Goal: Task Accomplishment & Management: Manage account settings

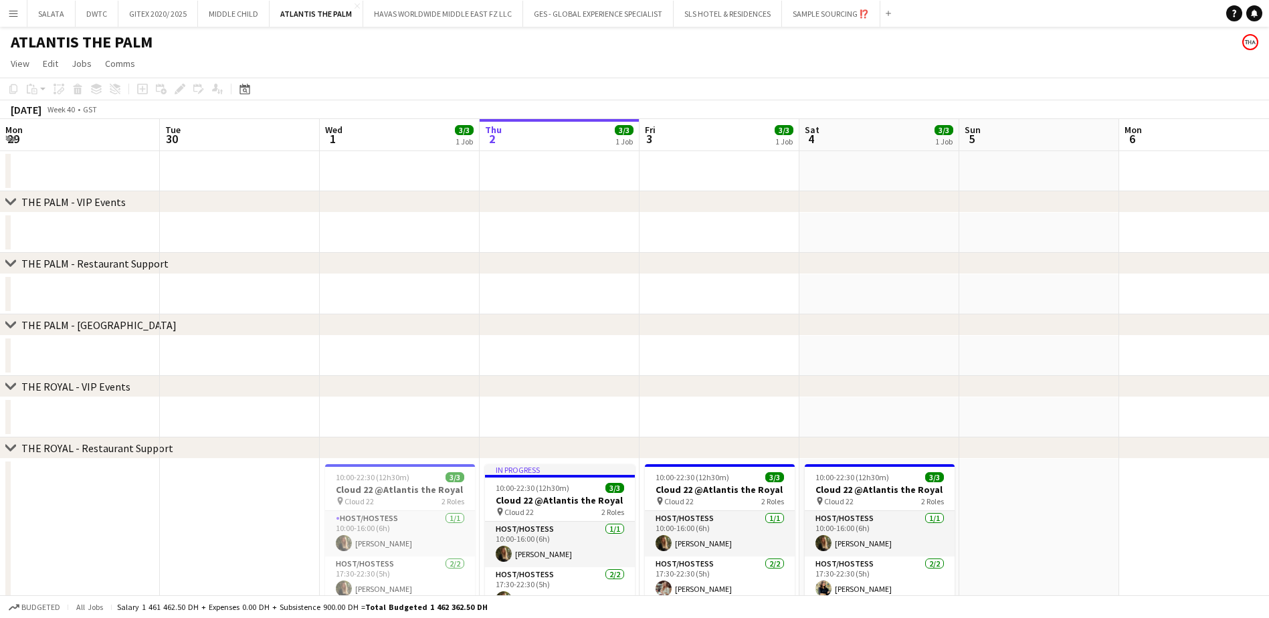
scroll to position [0, 320]
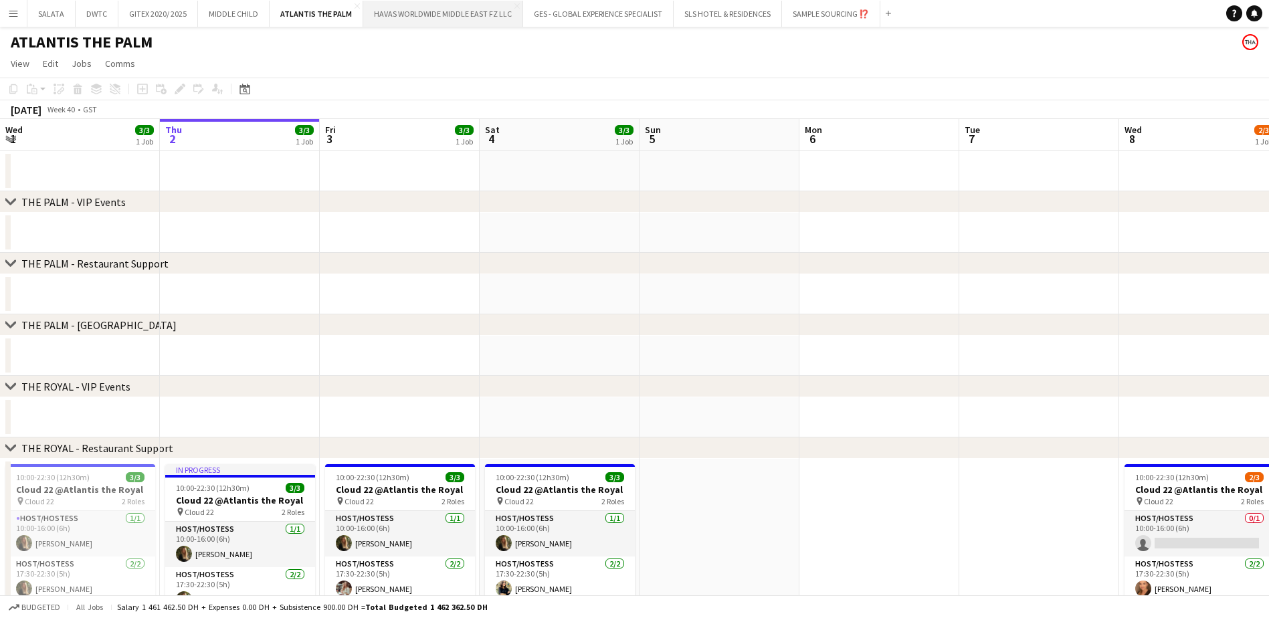
click at [405, 19] on button "HAVAS WORLDWIDE MIDDLE EAST FZ LLC Close" at bounding box center [443, 14] width 160 height 26
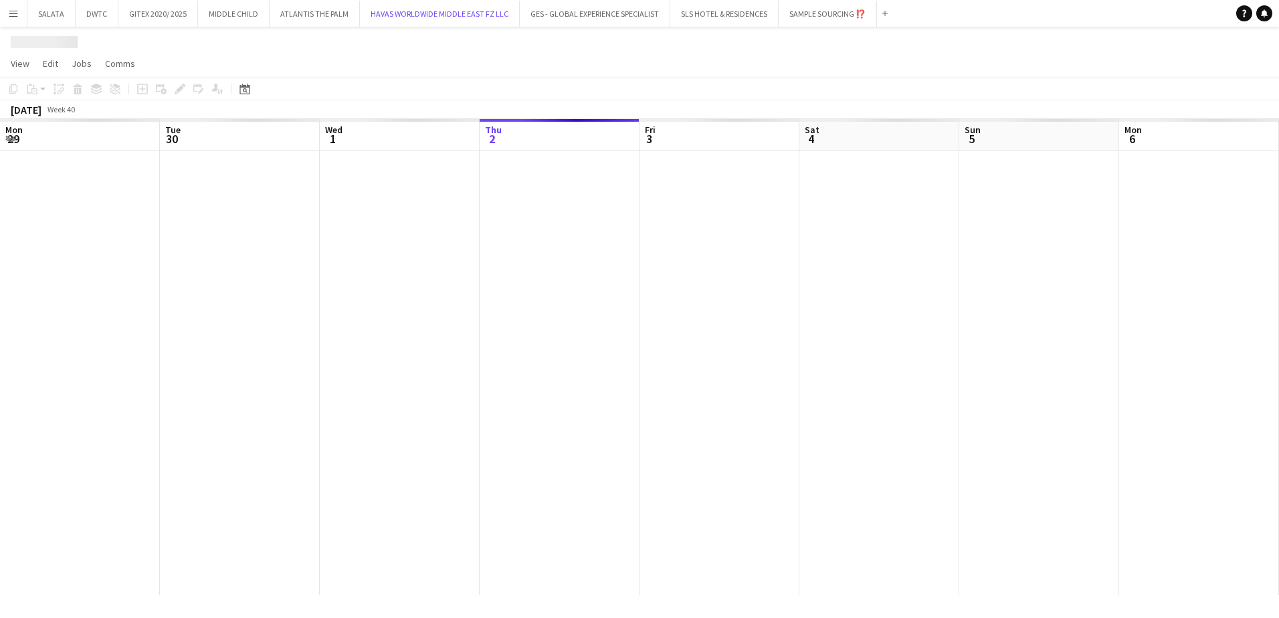
scroll to position [0, 320]
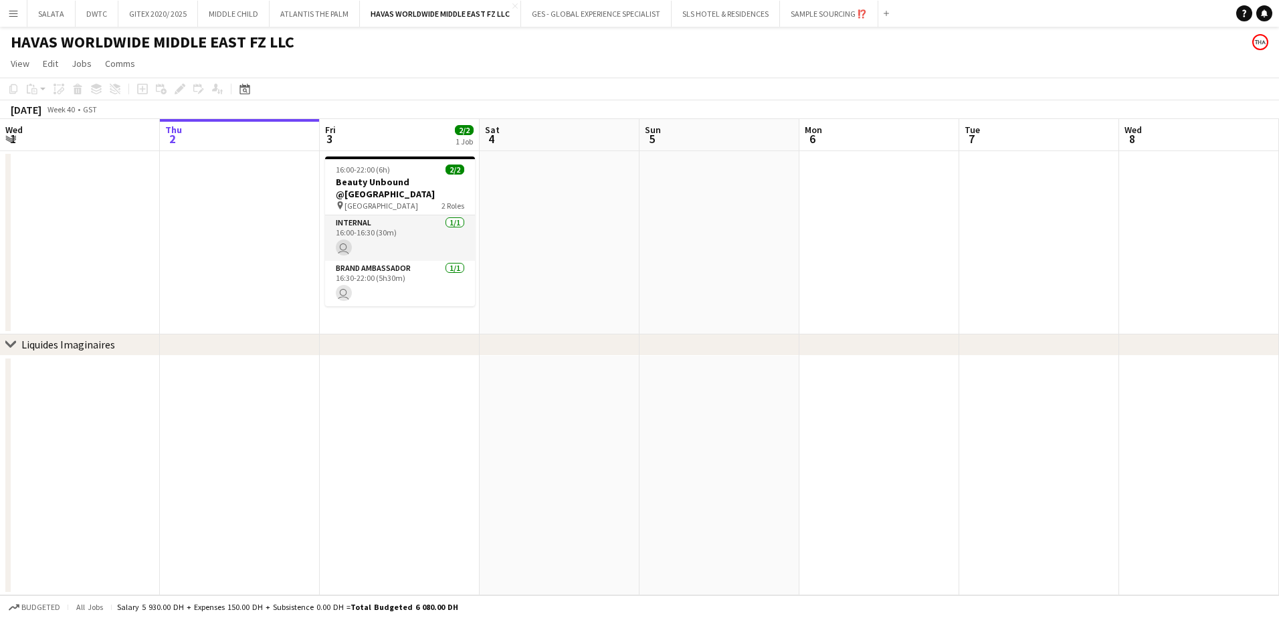
click at [1006, 401] on app-date-cell at bounding box center [1039, 476] width 160 height 240
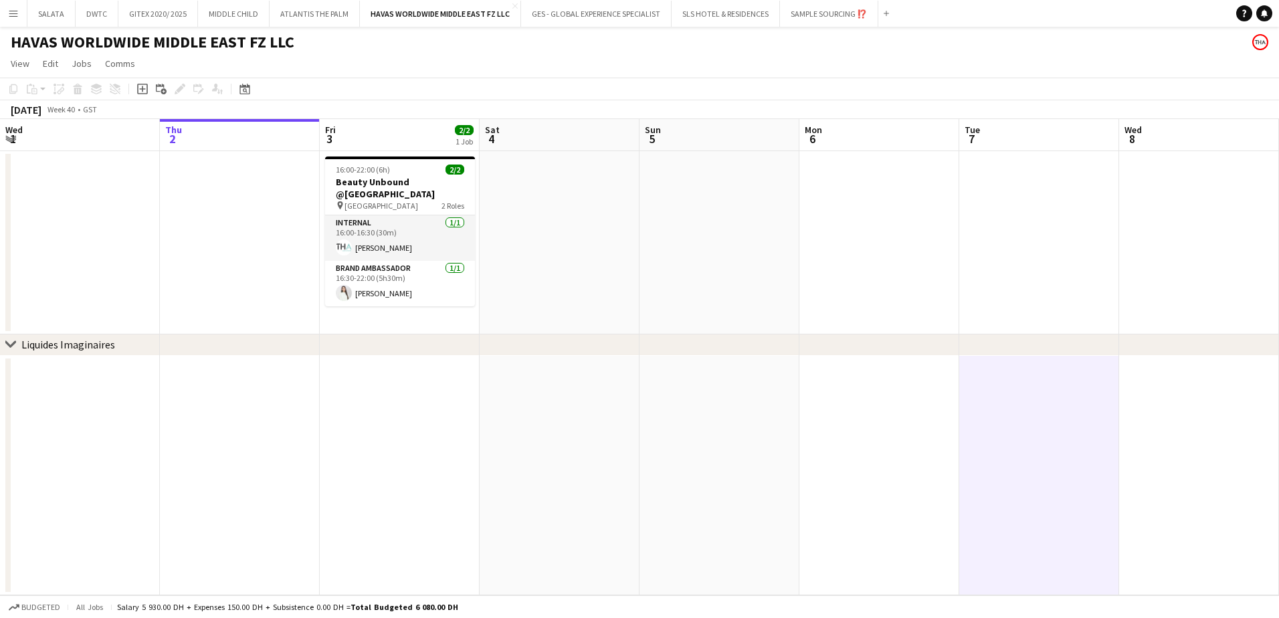
click at [1006, 401] on app-date-cell at bounding box center [1039, 476] width 160 height 240
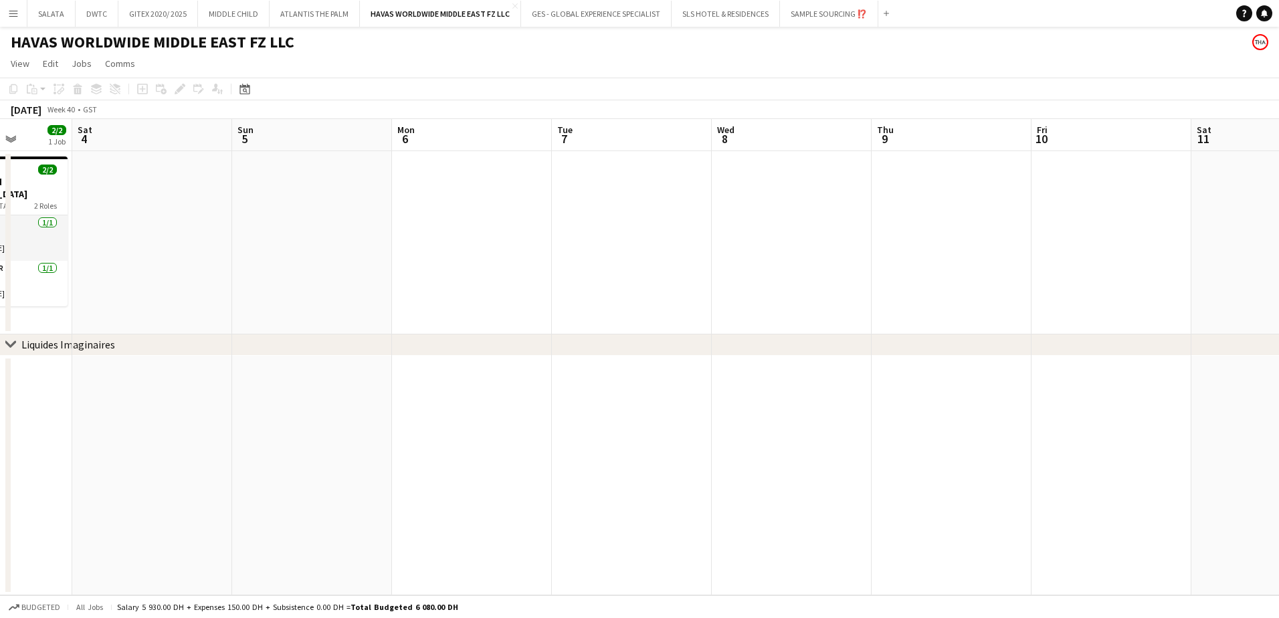
drag, startPoint x: 1037, startPoint y: 409, endPoint x: 470, endPoint y: 410, distance: 567.2
click at [470, 409] on app-calendar-viewport "Wed 1 Thu 2 Fri 3 2/2 1 Job Sat 4 Sun 5 Mon 6 Tue 7 Wed 8 Thu 9 Fri 10 Sat 11 S…" at bounding box center [639, 357] width 1279 height 476
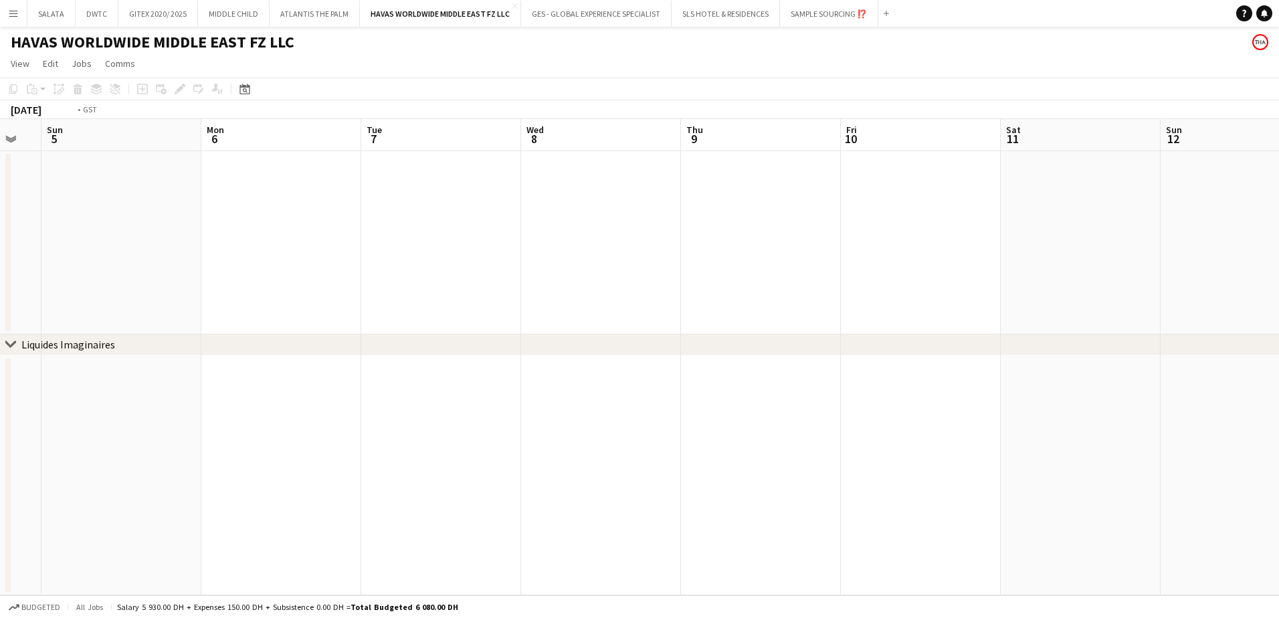
click at [485, 415] on app-calendar-viewport "Thu 2 Fri 3 2/2 1 Job Sat 4 Sun 5 Mon 6 Tue 7 Wed 8 Thu 9 Fri 10 Sat 11 Sun 12 …" at bounding box center [639, 357] width 1279 height 476
click at [369, 398] on app-calendar-viewport "Sun 5 Mon 6 Tue 7 Wed 8 Thu 9 Fri 10 Sat 11 Sun 12 Mon 13 Tue 14 Wed 15 Thu 16 …" at bounding box center [639, 357] width 1279 height 476
drag, startPoint x: 898, startPoint y: 413, endPoint x: 284, endPoint y: 391, distance: 615.1
click at [284, 391] on app-calendar-viewport "Wed 8 Thu 9 Fri 10 Sat 11 Sun 12 Mon 13 Tue 14 Wed 15 Thu 16 Fri 17 Sat 18 Sun …" at bounding box center [639, 357] width 1279 height 476
drag, startPoint x: 745, startPoint y: 399, endPoint x: 391, endPoint y: 381, distance: 355.0
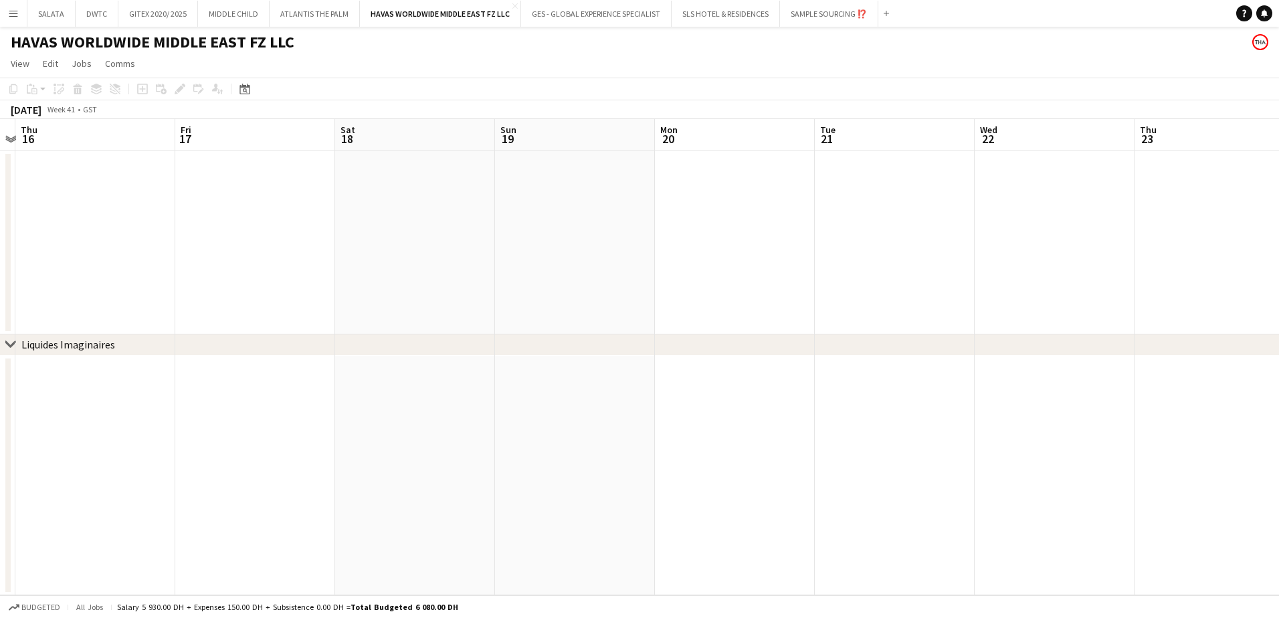
click at [325, 380] on app-calendar-viewport "Mon 13 Tue 14 Wed 15 Thu 16 Fri 17 Sat 18 Sun 19 Mon 20 Tue 21 Wed 22 Thu 23 Fr…" at bounding box center [639, 357] width 1279 height 476
drag, startPoint x: 714, startPoint y: 381, endPoint x: 304, endPoint y: 365, distance: 409.7
click at [265, 365] on app-calendar-viewport "Wed 15 Thu 16 Fri 17 Sat 18 Sun 19 Mon 20 Tue 21 Wed 22 Thu 23 Fri 24 Sat 25 Su…" at bounding box center [639, 357] width 1279 height 476
drag, startPoint x: 637, startPoint y: 374, endPoint x: 330, endPoint y: 385, distance: 306.5
click at [290, 374] on app-calendar-viewport "Sat 18 Sun 19 Mon 20 Tue 21 Wed 22 Thu 23 Fri 24 Sat 25 Sun 26 Mon 27 Tue 28 We…" at bounding box center [639, 357] width 1279 height 476
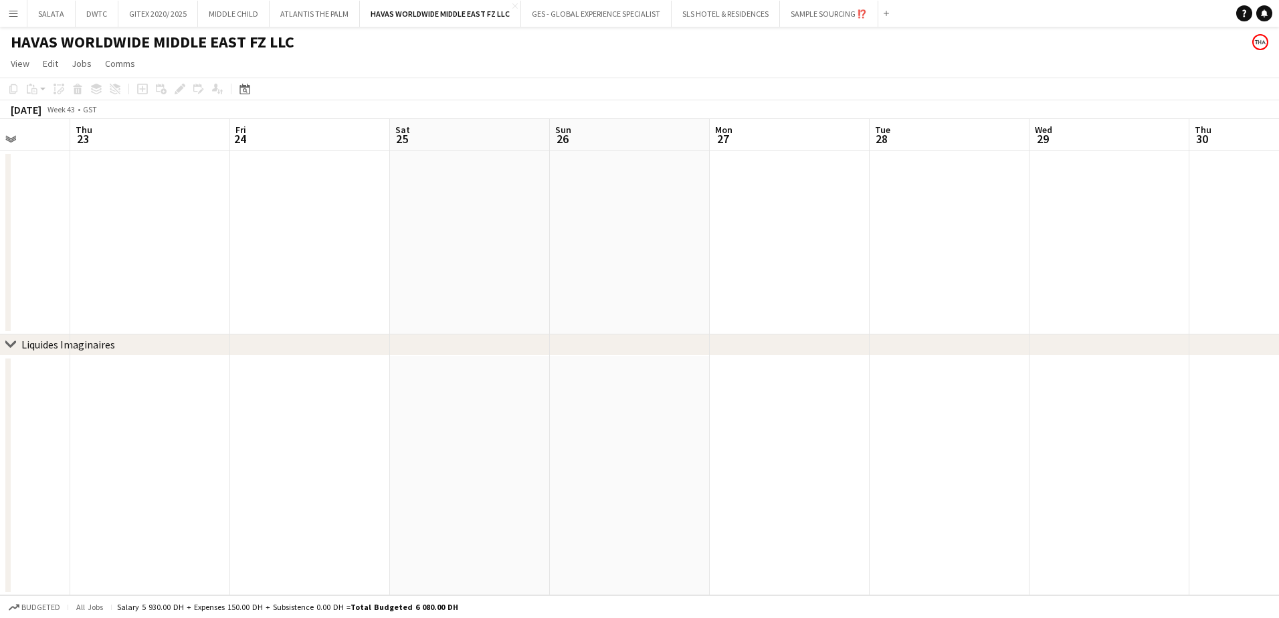
drag, startPoint x: 688, startPoint y: 414, endPoint x: 187, endPoint y: 409, distance: 500.4
click at [181, 408] on app-calendar-viewport "Mon 20 Tue 21 Wed 22 Thu 23 Fri 24 Sat 25 Sun 26 Mon 27 Tue 28 Wed 29 Thu 30 Fr…" at bounding box center [639, 357] width 1279 height 476
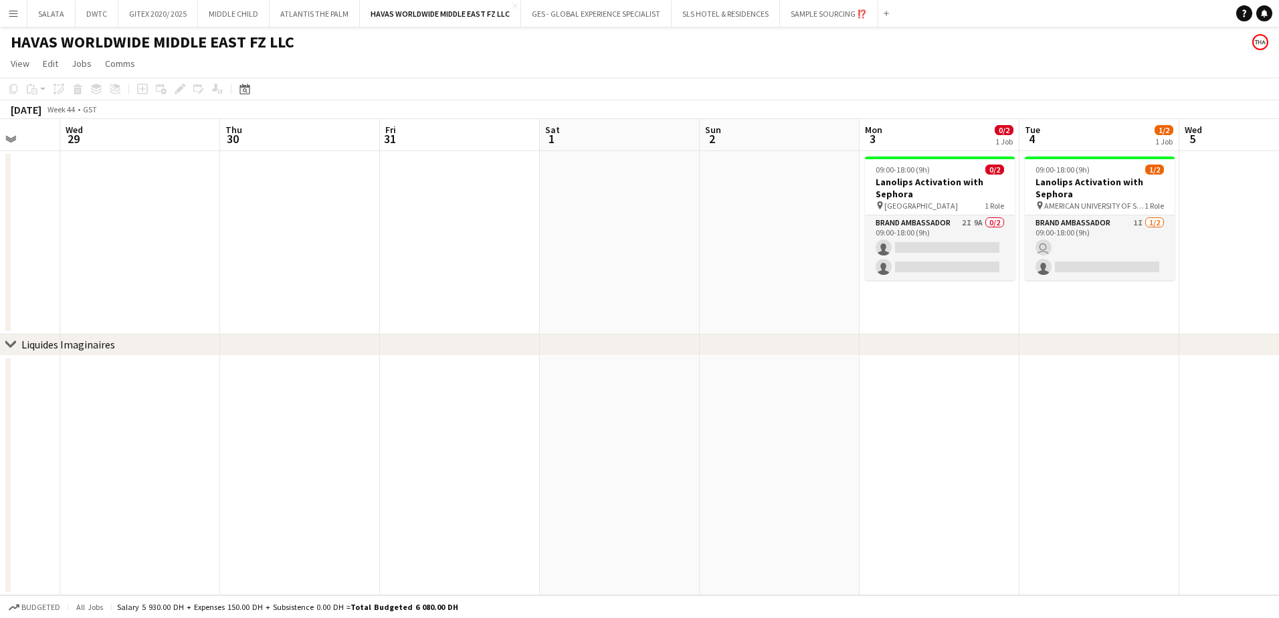
drag, startPoint x: 614, startPoint y: 463, endPoint x: 314, endPoint y: 462, distance: 300.3
click at [226, 459] on app-calendar-viewport "Sun 26 Mon 27 Tue 28 Wed 29 Thu 30 Fri 31 Sat 1 Sun 2 Mon 3 0/2 1 Job Tue 4 1/2…" at bounding box center [639, 357] width 1279 height 476
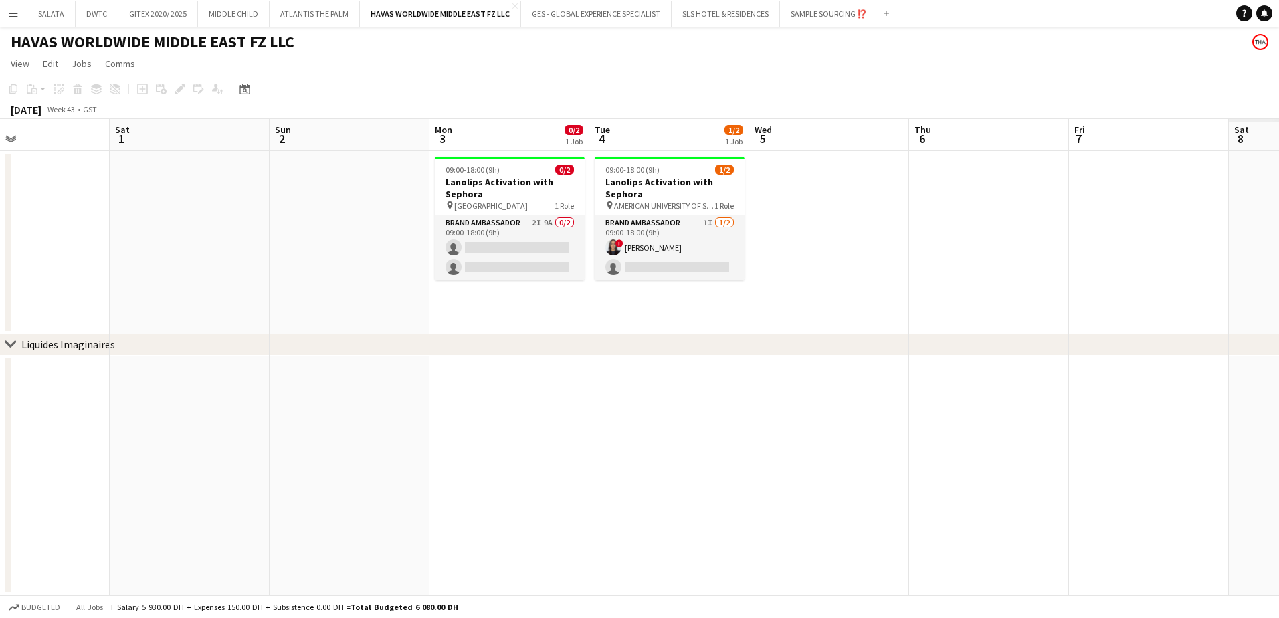
scroll to position [0, 486]
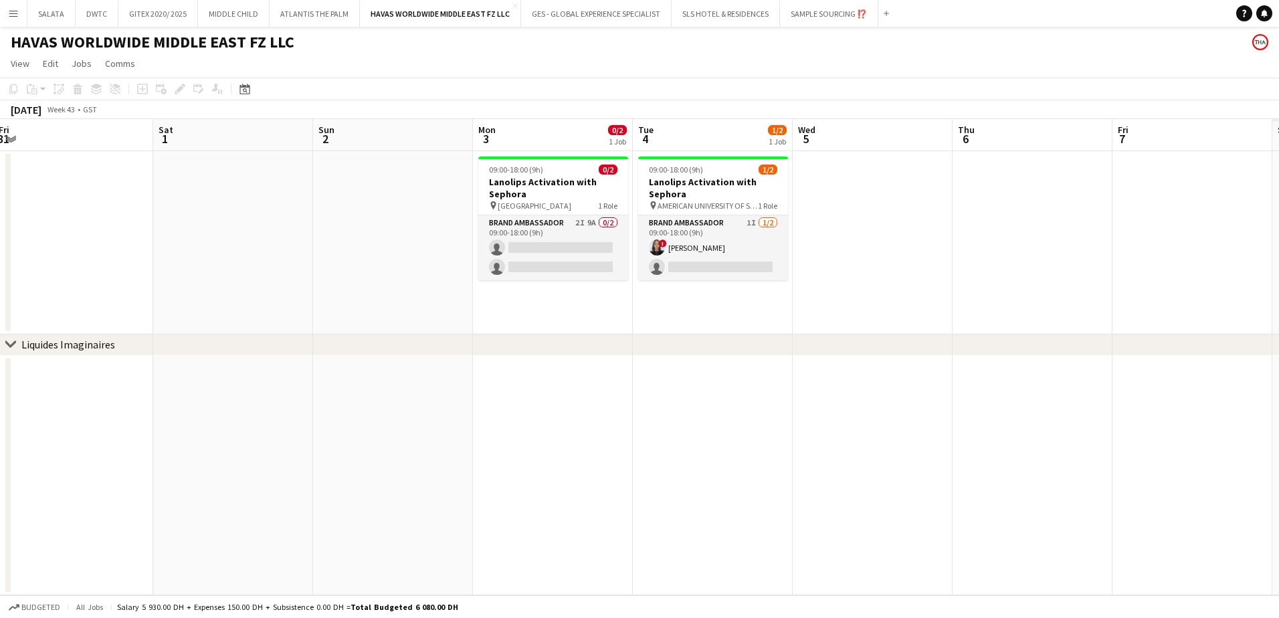
drag, startPoint x: 679, startPoint y: 462, endPoint x: 296, endPoint y: 460, distance: 382.6
click at [296, 460] on app-calendar-viewport "Tue 28 Wed 29 Thu 30 Fri 31 Sat 1 Sun 2 Mon 3 0/2 1 Job Tue 4 1/2 1 Job Wed 5 T…" at bounding box center [639, 357] width 1279 height 476
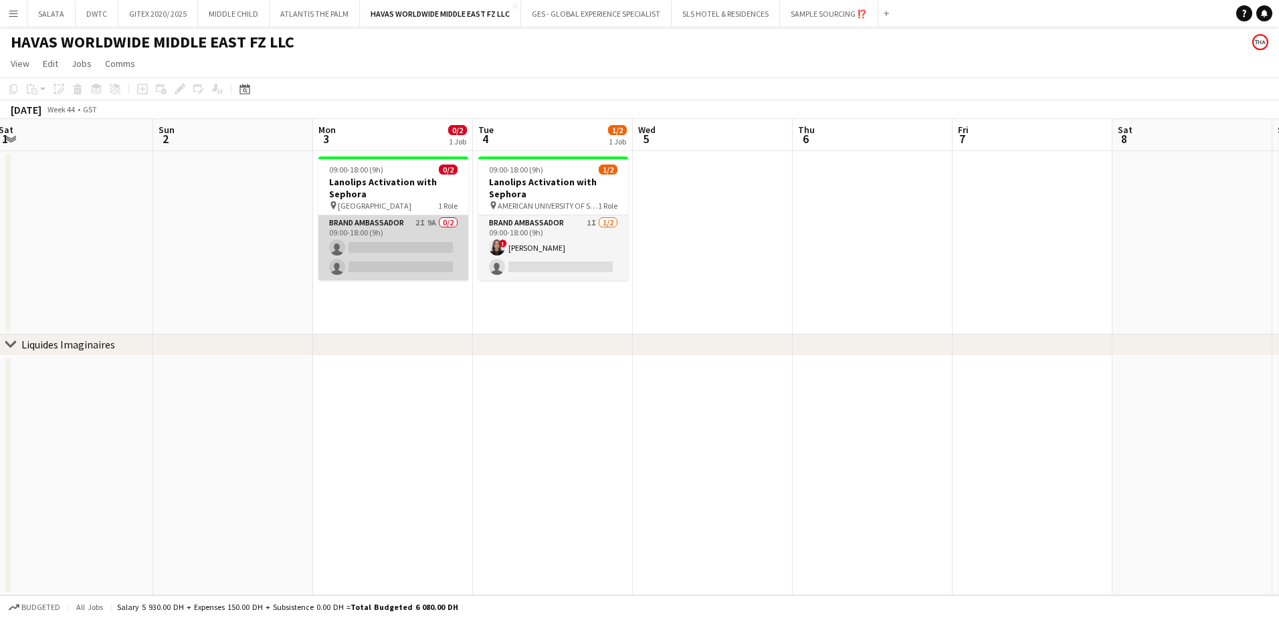
click at [390, 224] on app-card-role "Brand Ambassador 2I 9A 0/2 09:00-18:00 (9h) single-neutral-actions single-neutr…" at bounding box center [393, 247] width 150 height 65
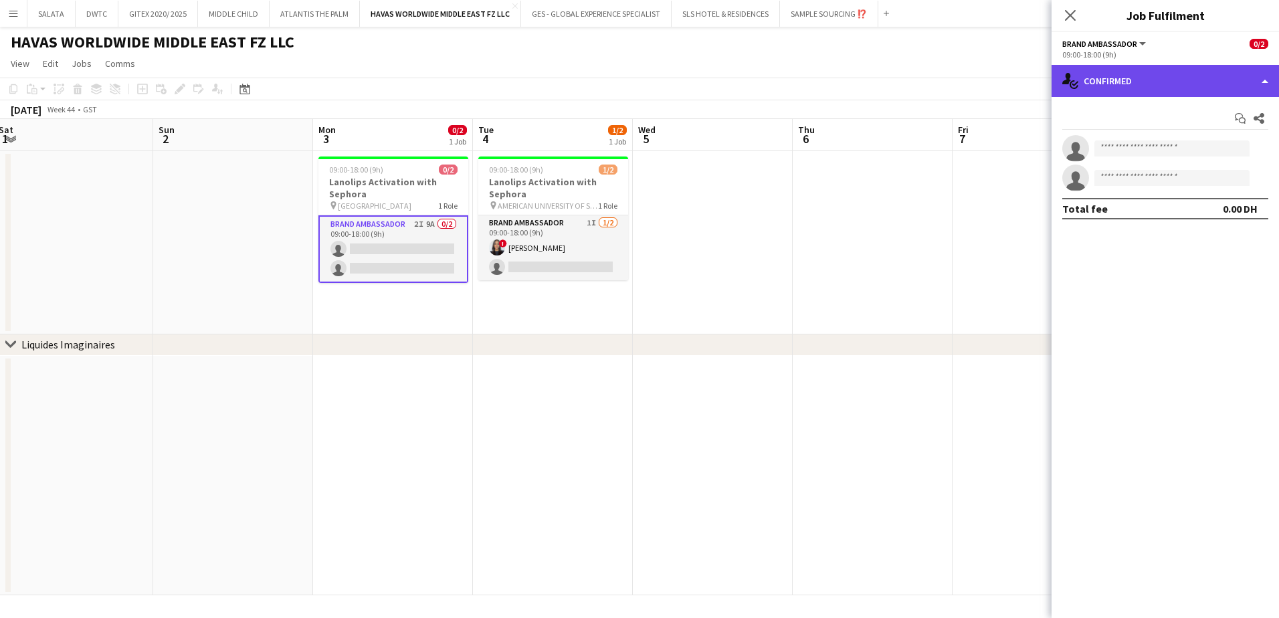
click at [1126, 88] on div "single-neutral-actions-check-2 Confirmed" at bounding box center [1164, 81] width 227 height 32
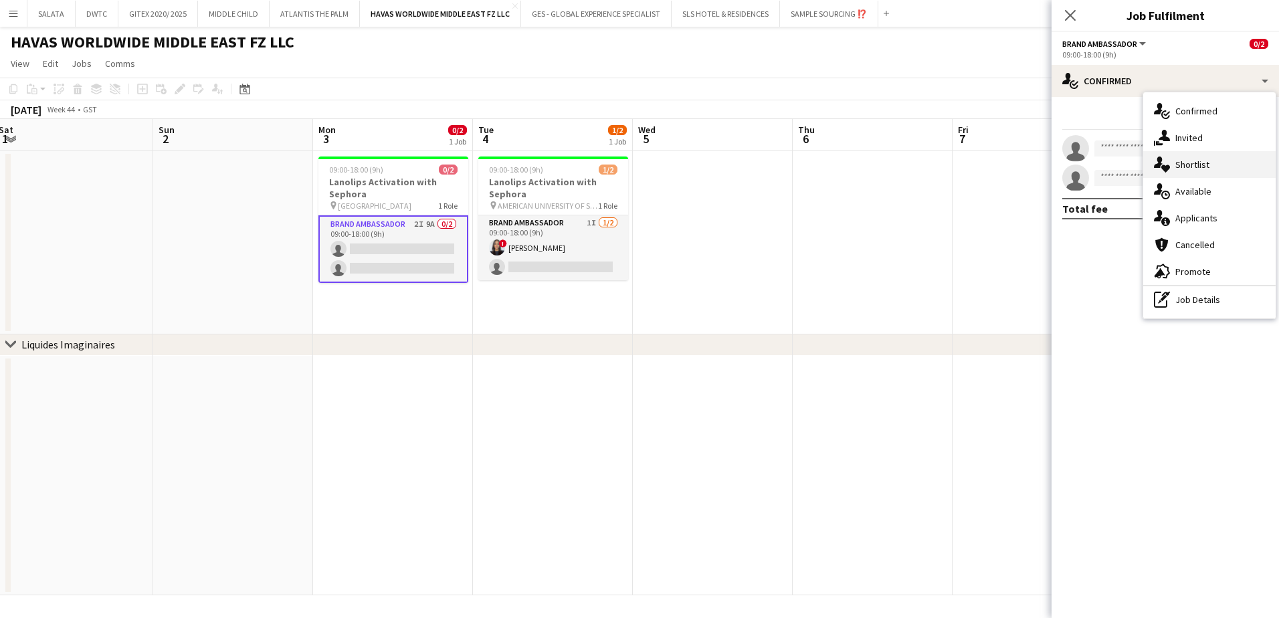
click at [1183, 170] on span "Shortlist" at bounding box center [1192, 165] width 34 height 12
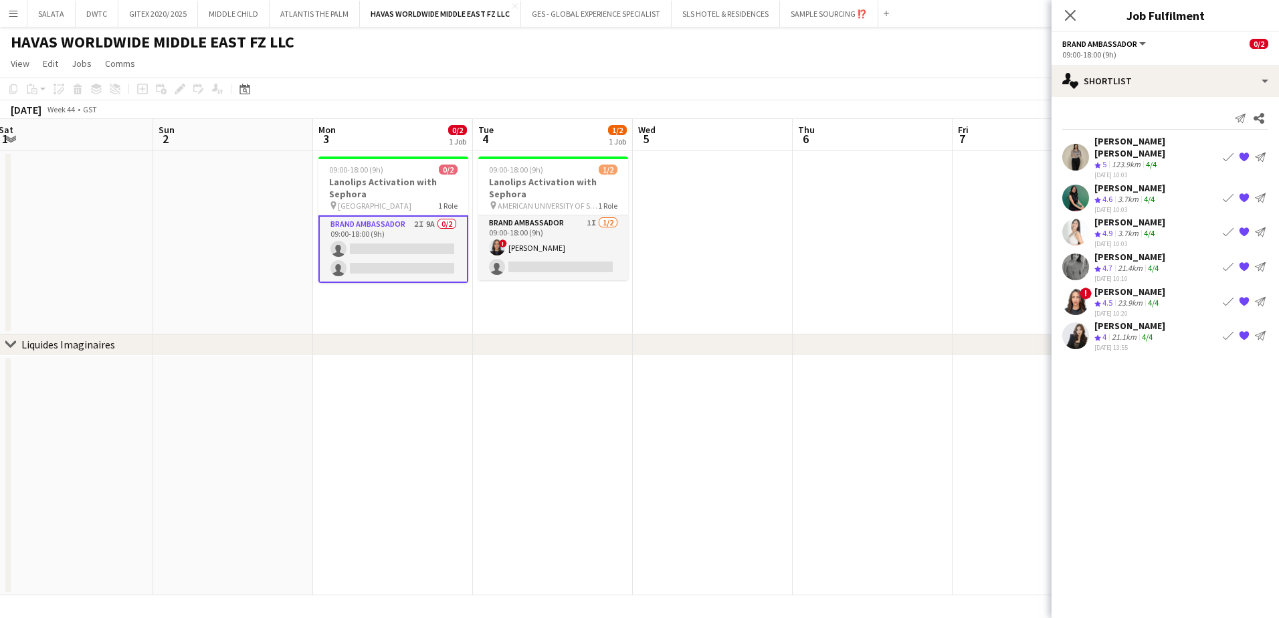
click at [1070, 11] on icon "Close pop-in" at bounding box center [1070, 15] width 11 height 11
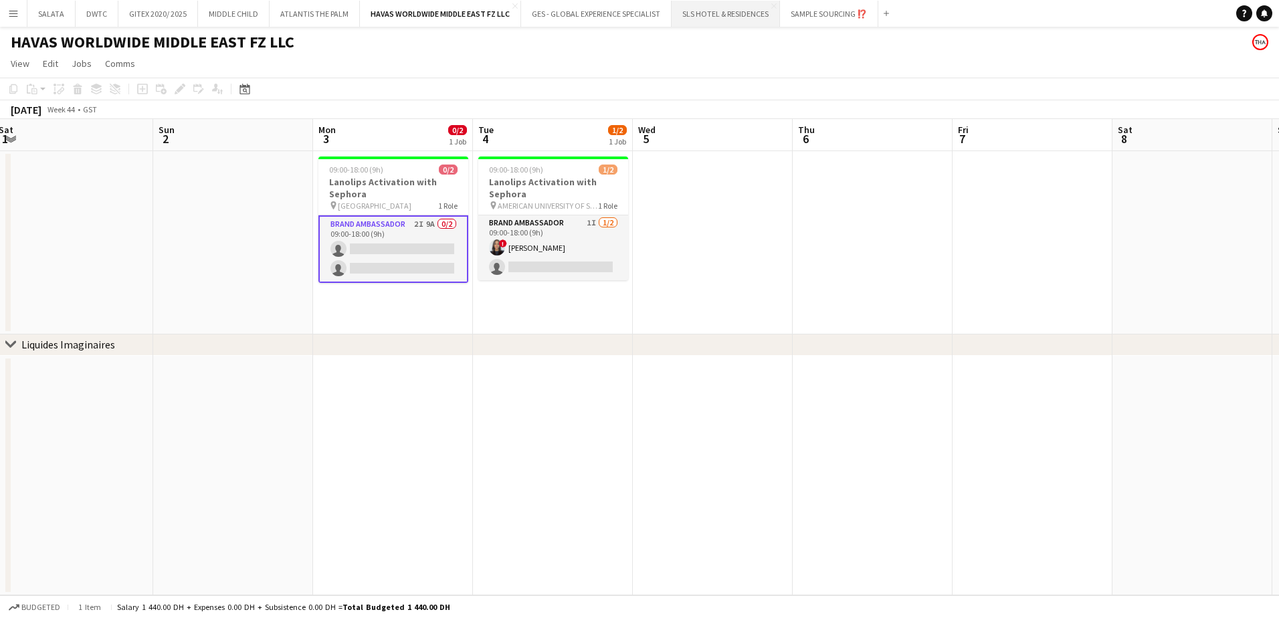
click at [702, 18] on button "SLS HOTEL & RESIDENCES Close" at bounding box center [726, 14] width 108 height 26
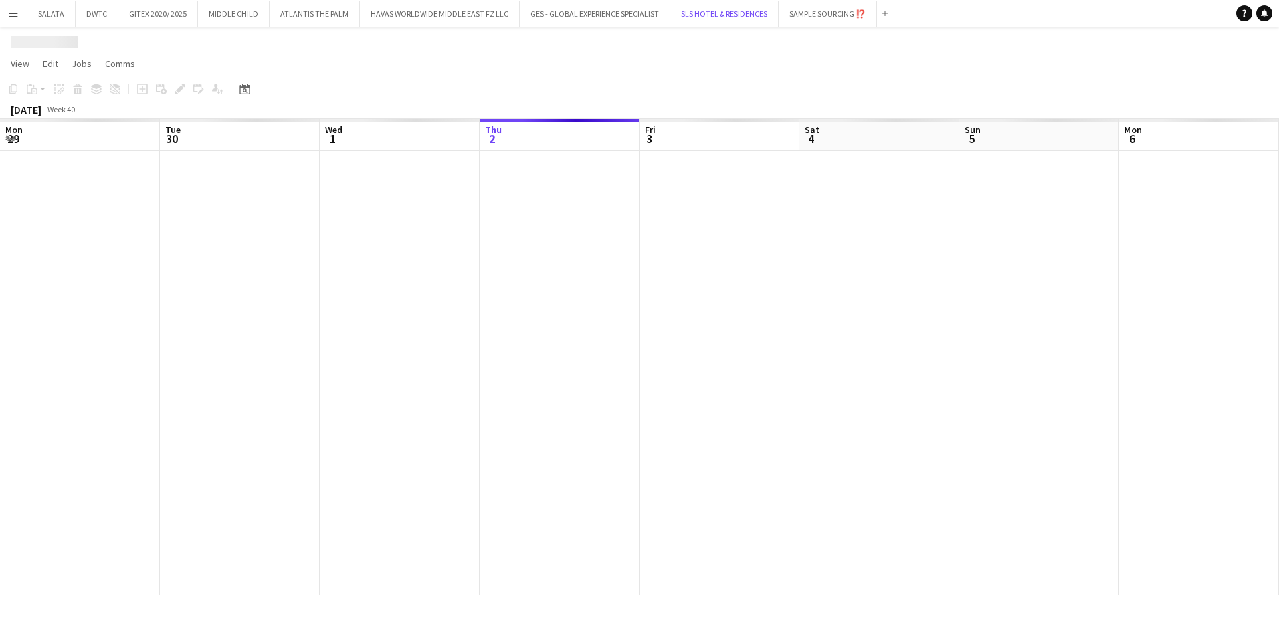
scroll to position [0, 320]
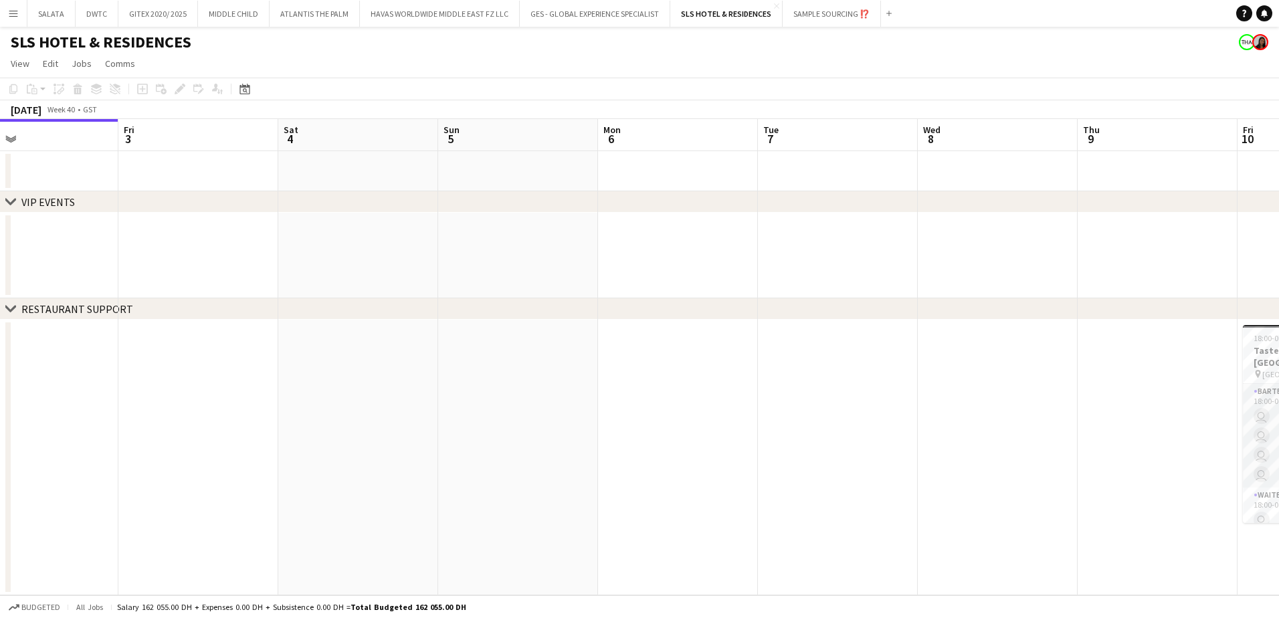
drag, startPoint x: 967, startPoint y: 365, endPoint x: 609, endPoint y: 411, distance: 360.2
click at [609, 411] on app-calendar-viewport "Mon 29 Tue 30 Wed 1 Thu 2 Fri 3 Sat 4 Sun 5 Mon 6 Tue 7 Wed 8 Thu 9 Fri 10 16/1…" at bounding box center [639, 357] width 1279 height 476
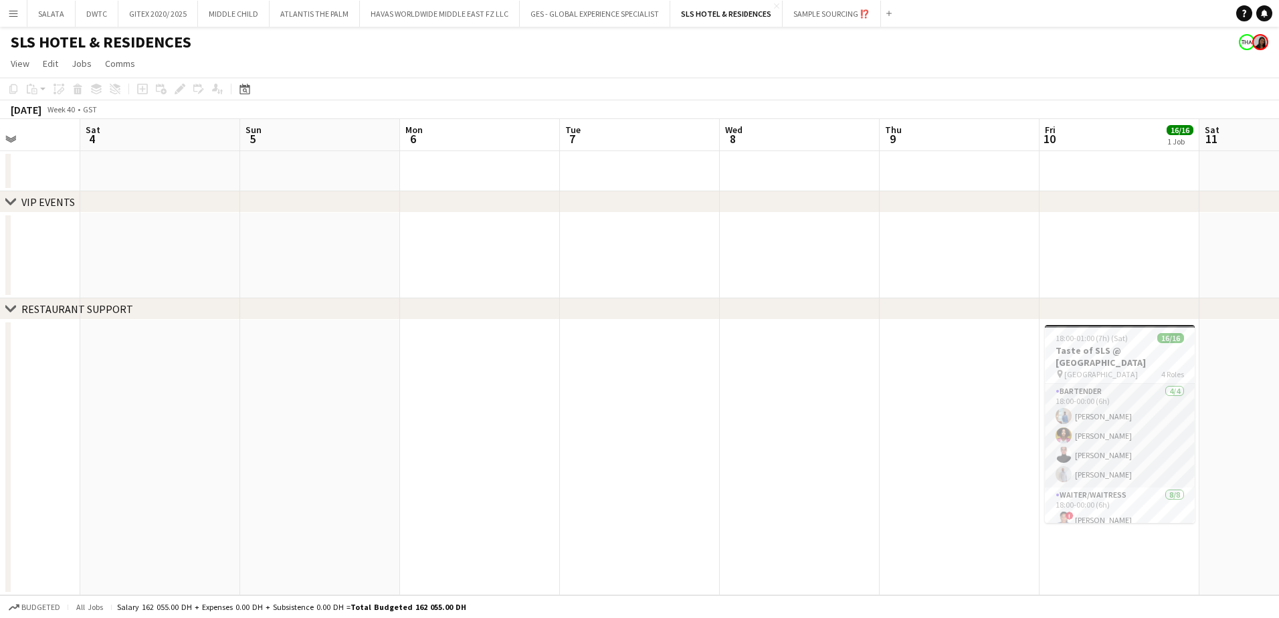
drag, startPoint x: 865, startPoint y: 456, endPoint x: 488, endPoint y: 454, distance: 377.3
click at [485, 454] on app-calendar-viewport "Wed 1 Thu 2 Fri 3 Sat 4 Sun 5 Mon 6 Tue 7 Wed 8 Thu 9 Fri 10 16/16 1 Job Sat 11…" at bounding box center [639, 357] width 1279 height 476
